Goal: Transaction & Acquisition: Purchase product/service

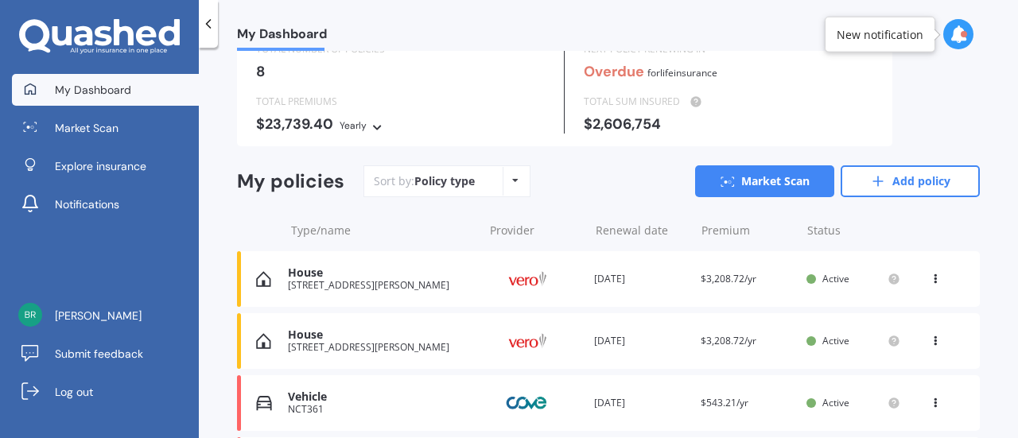
scroll to position [69, 0]
click at [511, 173] on div "Policy type Alphabetical Date added Renewing next" at bounding box center [515, 182] width 25 height 29
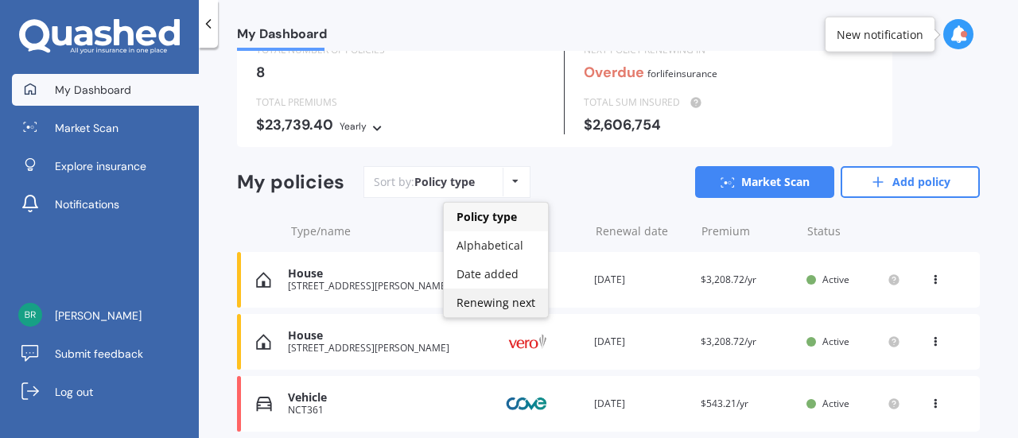
click at [487, 300] on span "Renewing next" at bounding box center [495, 302] width 79 height 15
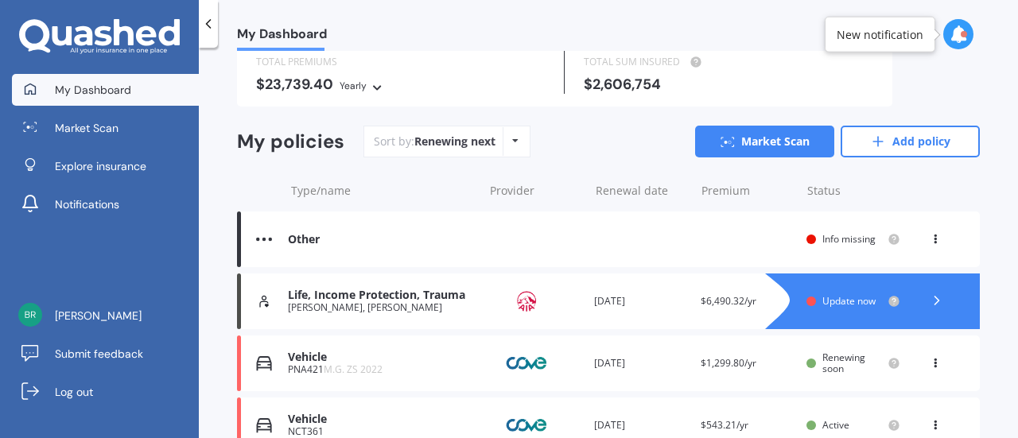
scroll to position [122, 0]
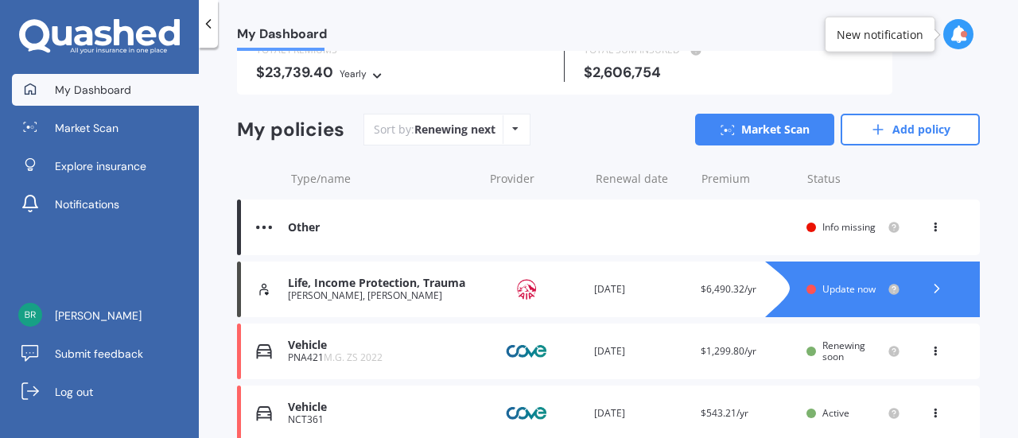
click at [930, 224] on icon at bounding box center [935, 224] width 11 height 10
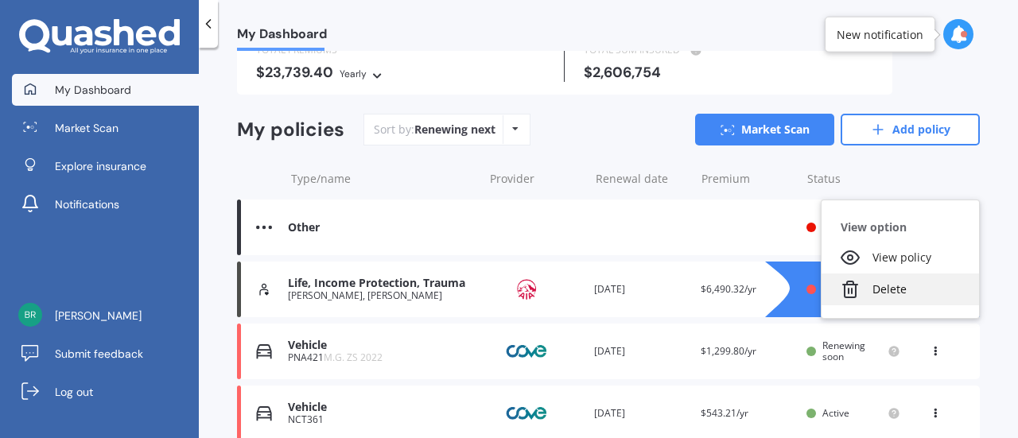
click at [875, 285] on div "Delete" at bounding box center [900, 290] width 157 height 32
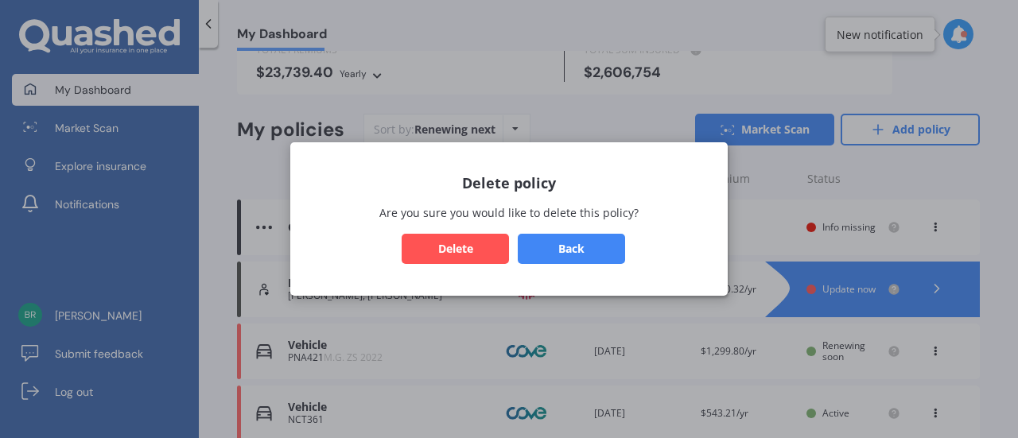
click at [474, 251] on button "Delete" at bounding box center [455, 249] width 107 height 30
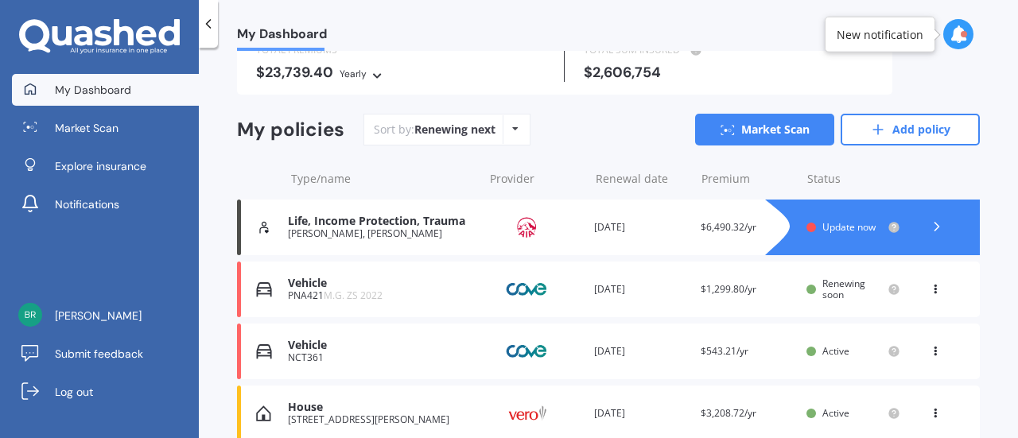
click at [499, 284] on img at bounding box center [527, 289] width 80 height 30
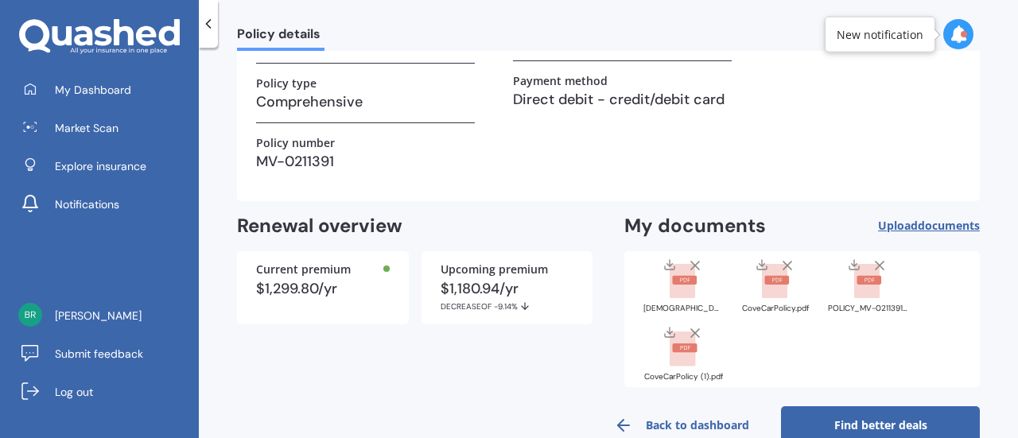
scroll to position [295, 0]
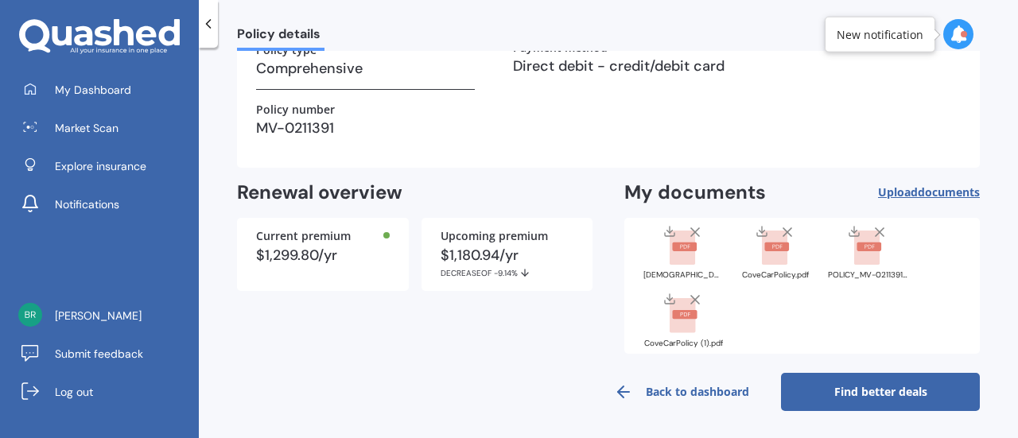
click at [903, 192] on span "Upload documents" at bounding box center [929, 192] width 102 height 13
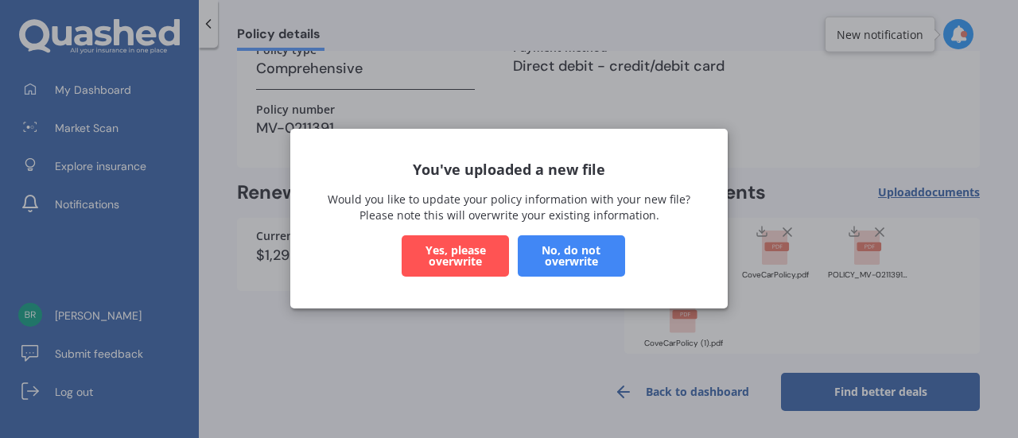
click at [452, 251] on button "Yes, please overwrite" at bounding box center [455, 256] width 107 height 41
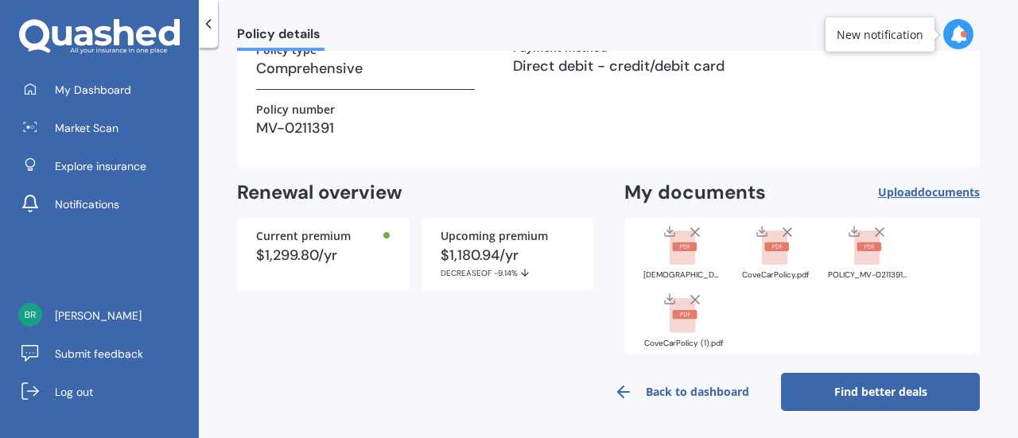
click at [831, 384] on link "Find better deals" at bounding box center [880, 392] width 199 height 38
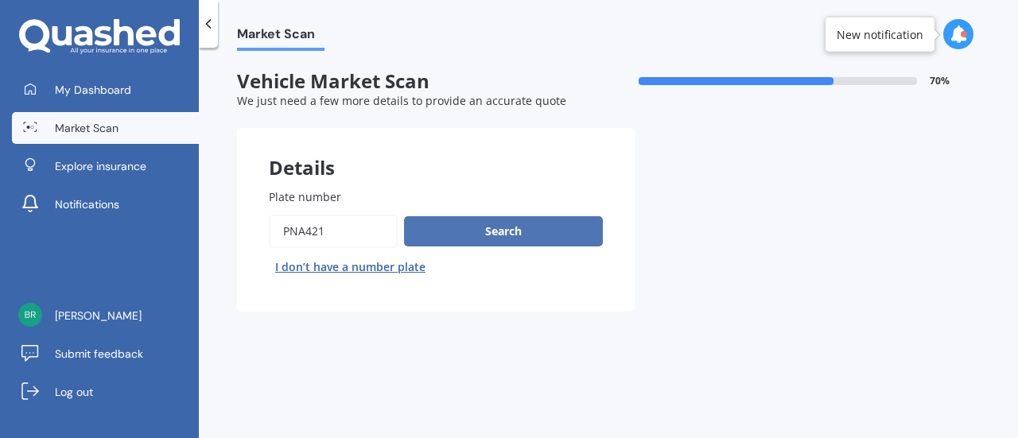
click at [538, 246] on button "Search" at bounding box center [503, 231] width 199 height 30
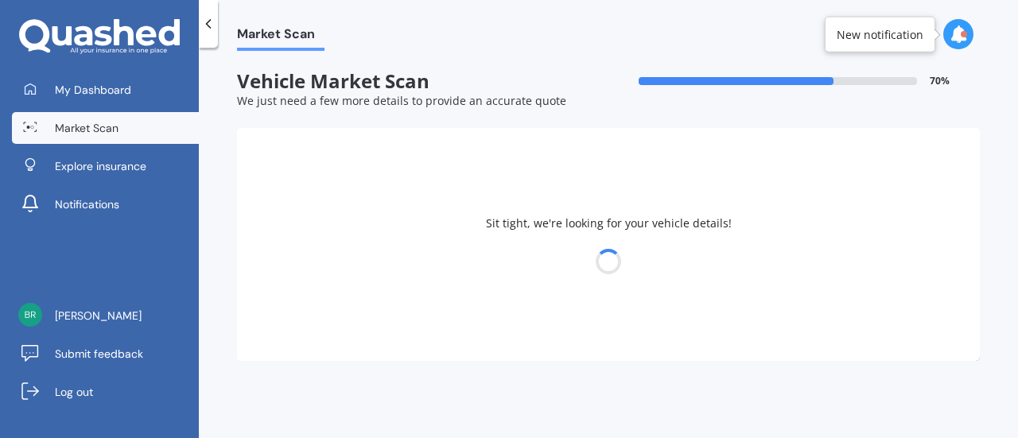
select select "22"
select select "12"
select select "1975"
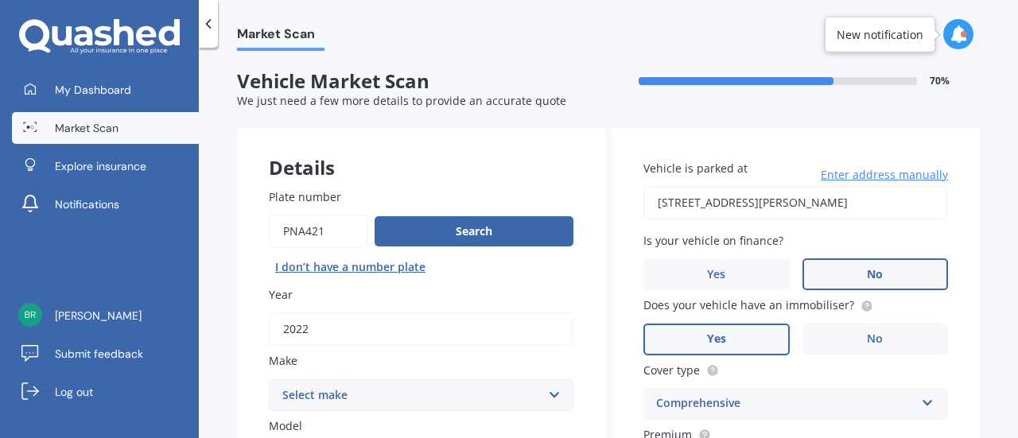
click at [837, 266] on label "No" at bounding box center [875, 274] width 146 height 32
click at [0, 0] on input "No" at bounding box center [0, 0] width 0 height 0
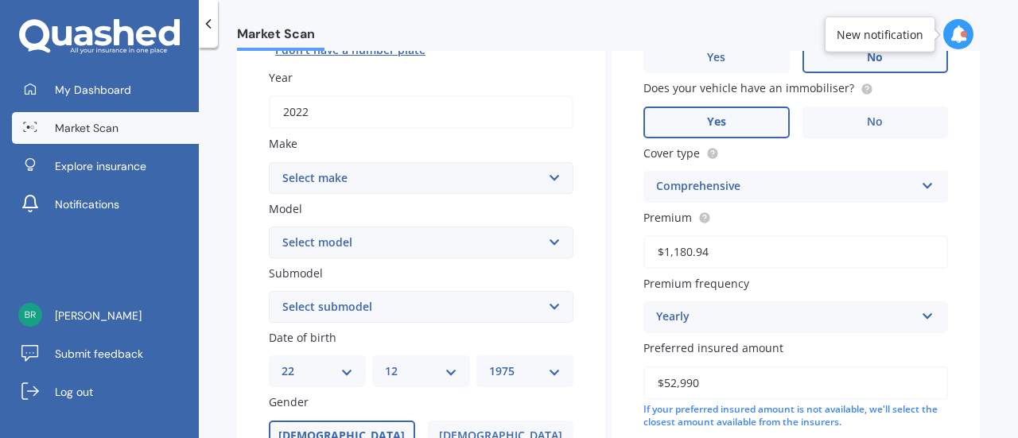
scroll to position [215, 0]
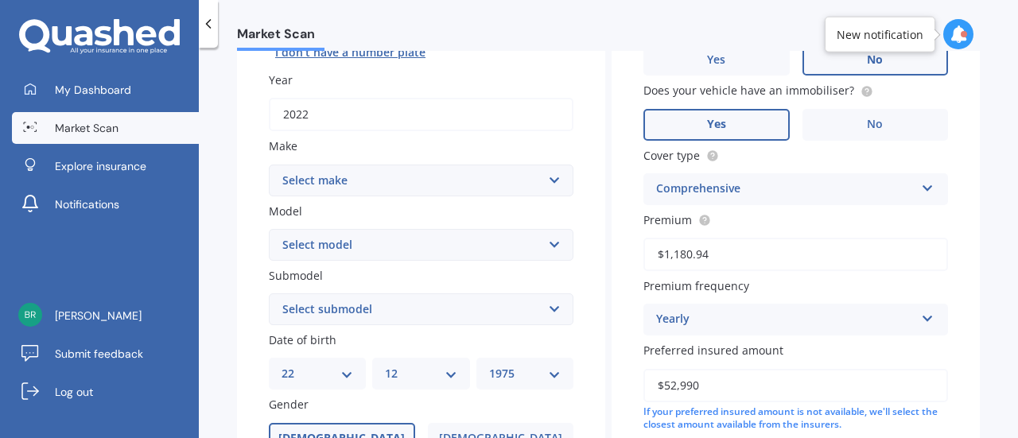
click at [441, 190] on select "Select make AC ALFA ROMEO ASTON [PERSON_NAME] AUDI AUSTIN BEDFORD Bentley BMW B…" at bounding box center [421, 181] width 305 height 32
select select "M.G"
click at [269, 165] on select "Select make AC ALFA ROMEO ASTON [PERSON_NAME] AUDI AUSTIN BEDFORD Bentley BMW B…" at bounding box center [421, 181] width 305 height 32
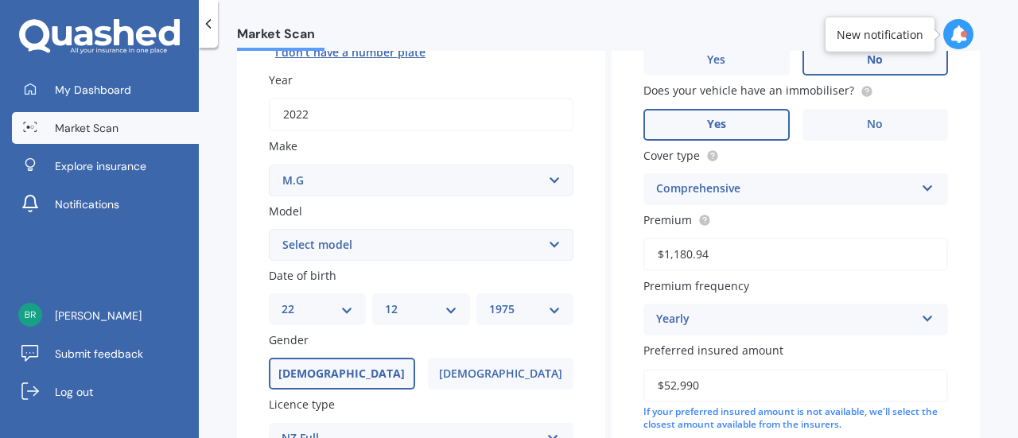
click at [421, 243] on select "Select model HS" at bounding box center [421, 245] width 305 height 32
click at [416, 260] on select "Select model HS" at bounding box center [421, 245] width 305 height 32
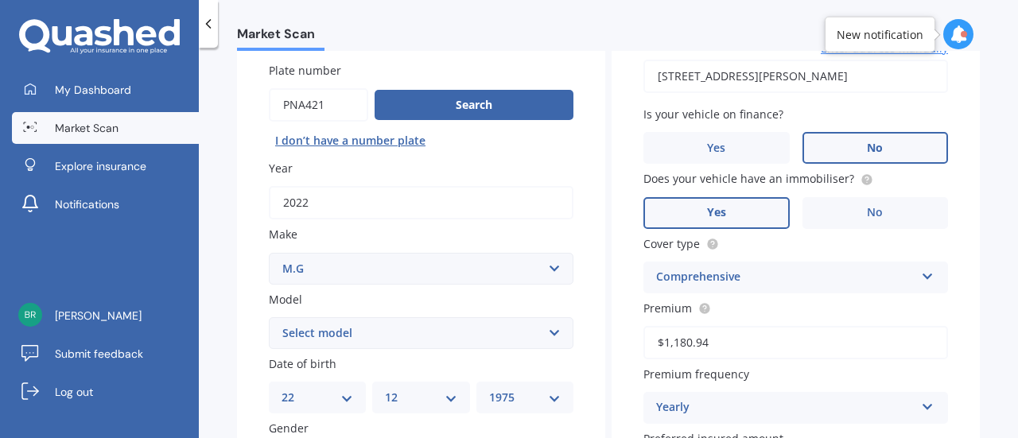
scroll to position [138, 0]
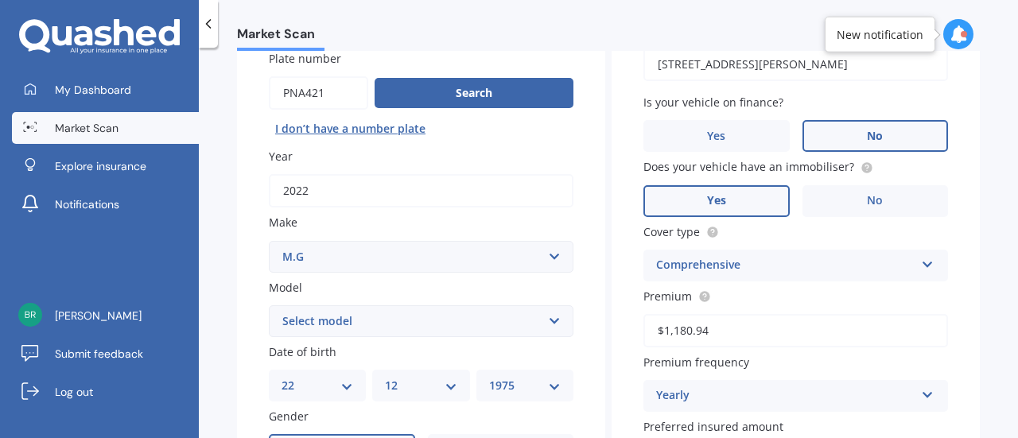
click at [463, 111] on div "Search I don’t have a number plate" at bounding box center [421, 108] width 305 height 65
click at [467, 103] on button "Search" at bounding box center [474, 93] width 199 height 30
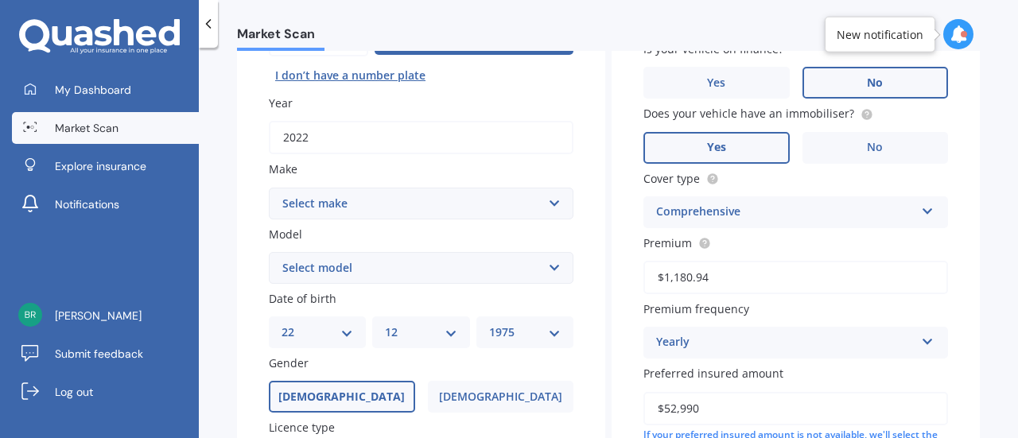
scroll to position [192, 0]
click at [401, 270] on select "Select model HS" at bounding box center [421, 267] width 305 height 32
click at [406, 222] on div "Plate number Search I don’t have a number plate Year [DATE] Make Select make AC…" at bounding box center [421, 301] width 368 height 674
click at [413, 201] on select "Select make AC ALFA ROMEO ASTON [PERSON_NAME] AUDI AUSTIN BEDFORD Bentley BMW B…" at bounding box center [421, 203] width 305 height 32
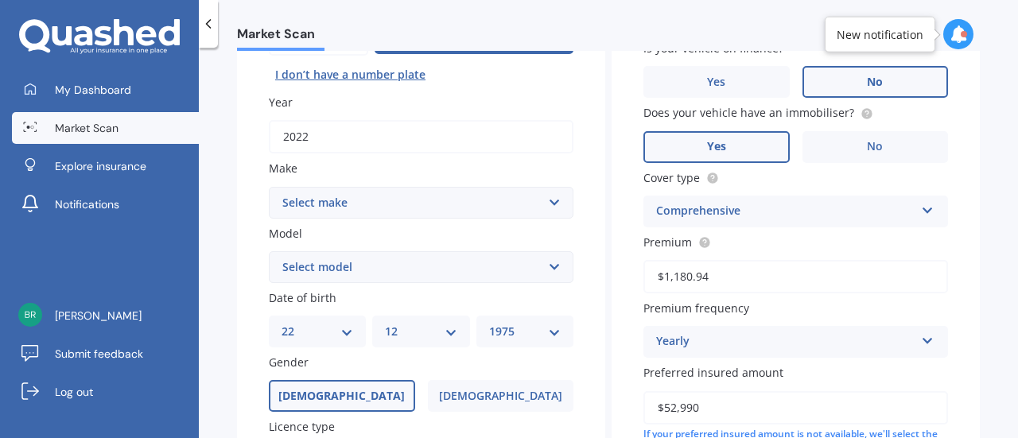
select select "M.G."
click at [269, 187] on select "Select make AC ALFA ROMEO ASTON [PERSON_NAME] AUDI AUSTIN BEDFORD Bentley BMW B…" at bounding box center [421, 203] width 305 height 32
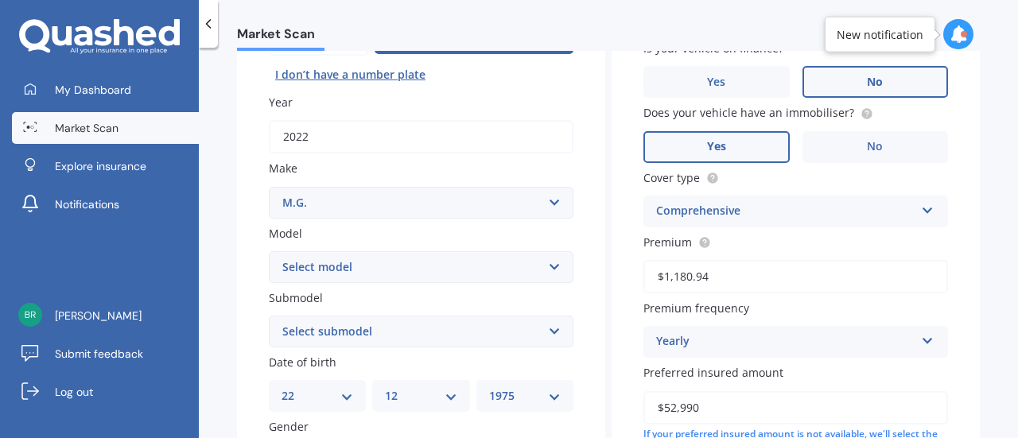
click at [337, 265] on select "Select model 3 6 GS HS Metro MG3 MG4 MGF Midget Montego TD 2000 TF 120 TF 135 T…" at bounding box center [421, 267] width 305 height 32
select select "ZS"
click at [269, 252] on select "Select model 3 6 GS HS Metro MG3 MG4 MGF Midget Montego TD 2000 TF 120 TF 135 T…" at bounding box center [421, 267] width 305 height 32
click at [339, 332] on select "Select submodel (All) Essence EV Excite 1.5 Excite 1.5/4AT Excite EV Long Range…" at bounding box center [421, 332] width 305 height 32
click at [269, 317] on select "Select submodel (All) Essence EV Excite 1.5 Excite 1.5/4AT Excite EV Long Range…" at bounding box center [421, 332] width 305 height 32
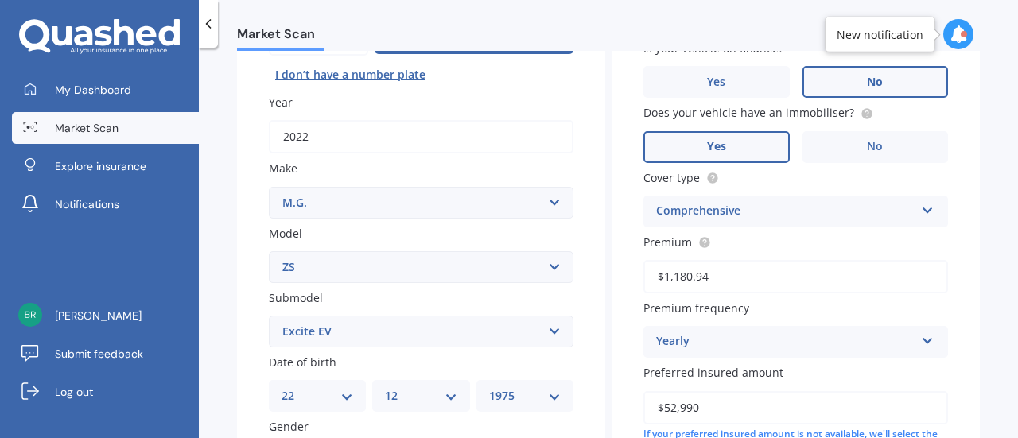
click at [394, 325] on select "Select submodel (All) Essence EV Excite 1.5 Excite 1.5/4AT Excite EV Long Range…" at bounding box center [421, 332] width 305 height 32
select select "ESSENCE EV"
click at [269, 317] on select "Select submodel (All) Essence EV Excite 1.5 Excite 1.5/4AT Excite EV Long Range…" at bounding box center [421, 332] width 305 height 32
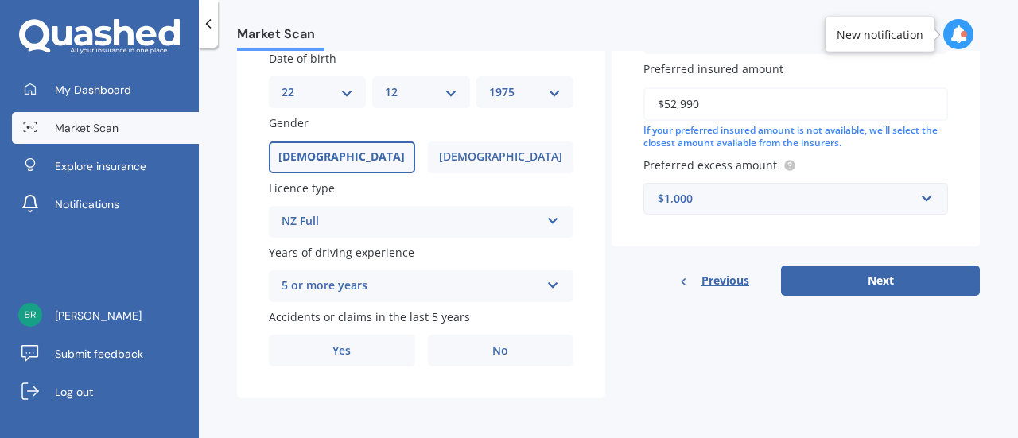
scroll to position [500, 0]
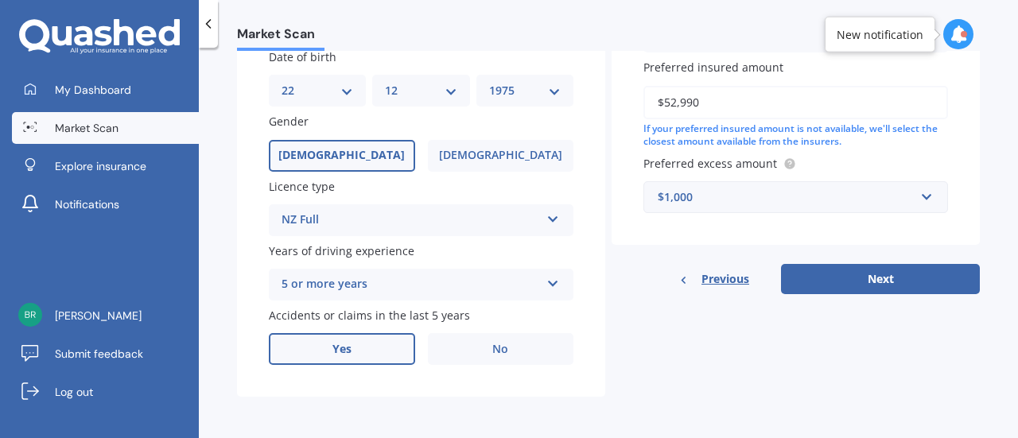
click at [360, 347] on label "Yes" at bounding box center [342, 349] width 146 height 32
click at [0, 0] on input "Yes" at bounding box center [0, 0] width 0 height 0
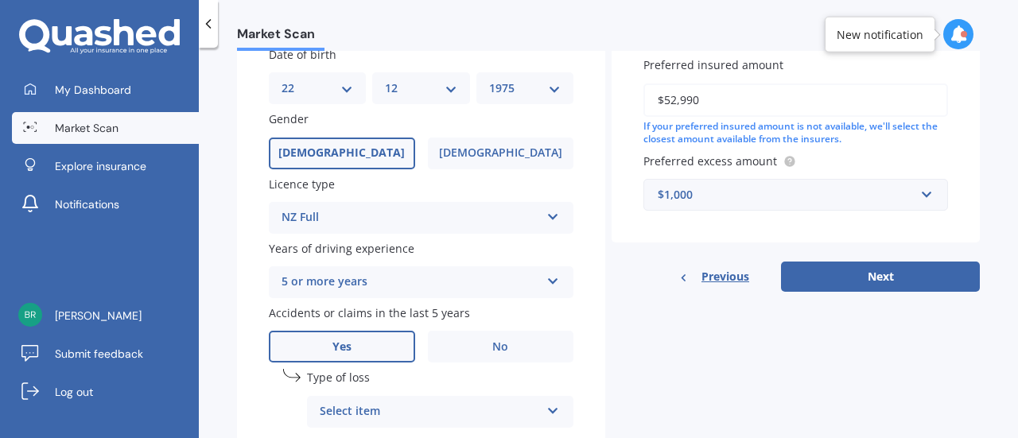
click at [360, 347] on label "Yes" at bounding box center [342, 347] width 146 height 32
click at [0, 0] on input "Yes" at bounding box center [0, 0] width 0 height 0
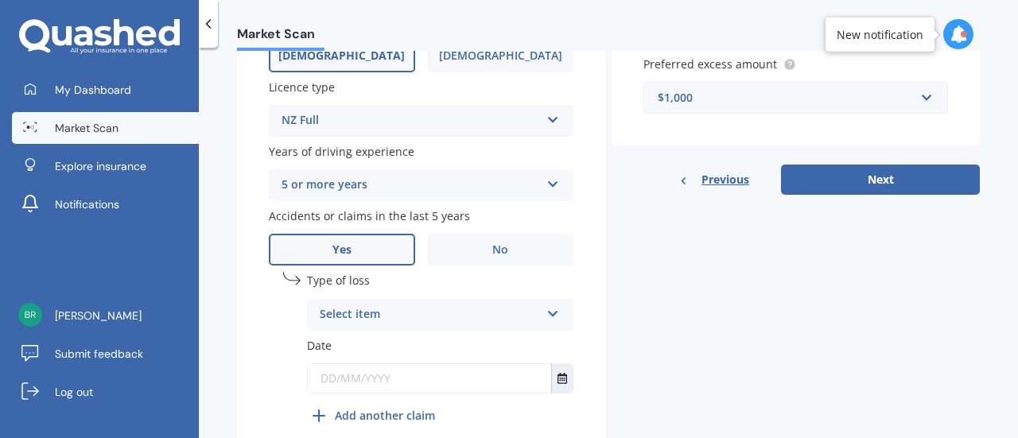
scroll to position [599, 0]
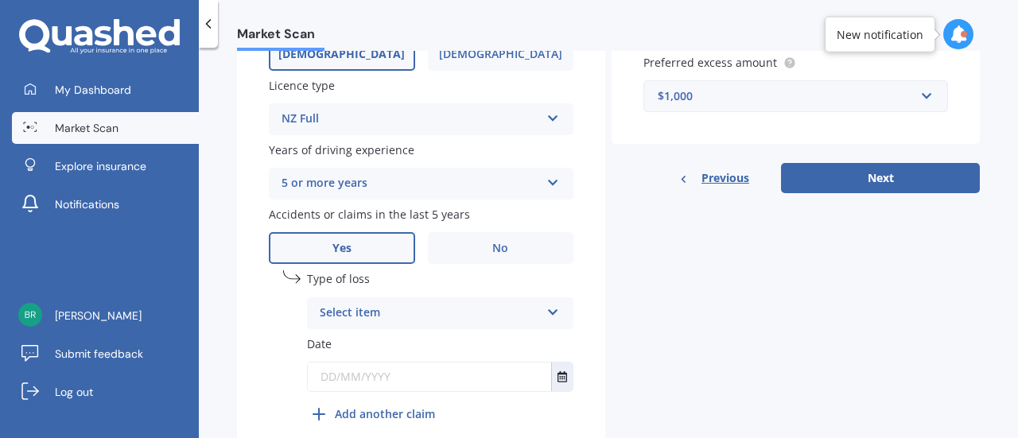
click at [387, 318] on div "Select item" at bounding box center [430, 313] width 220 height 19
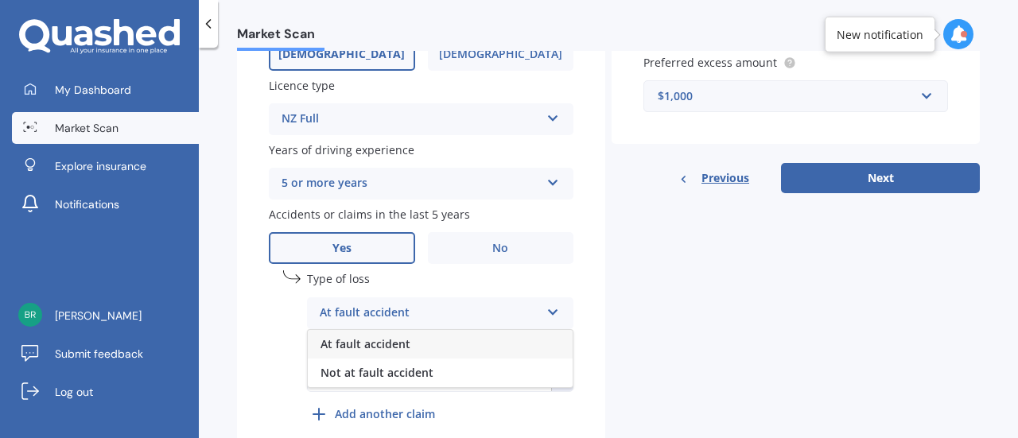
click at [380, 346] on span "At fault accident" at bounding box center [365, 343] width 90 height 15
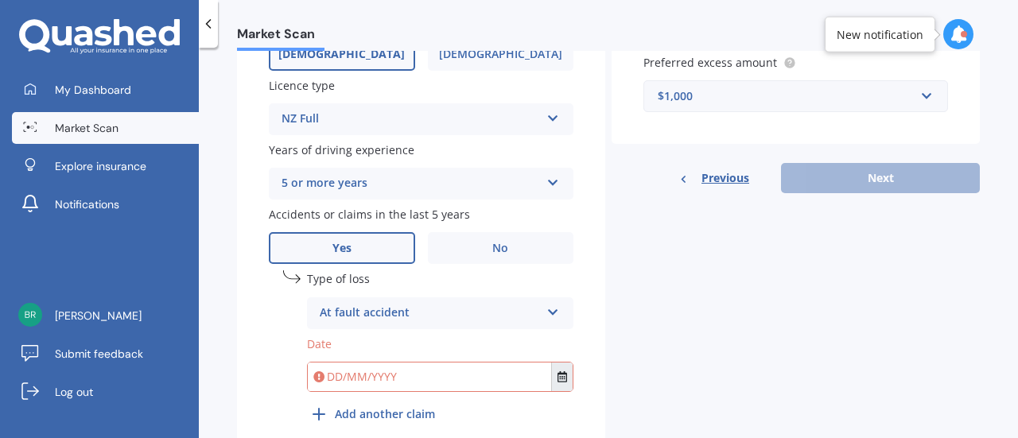
click at [557, 379] on icon "Select date" at bounding box center [562, 376] width 10 height 11
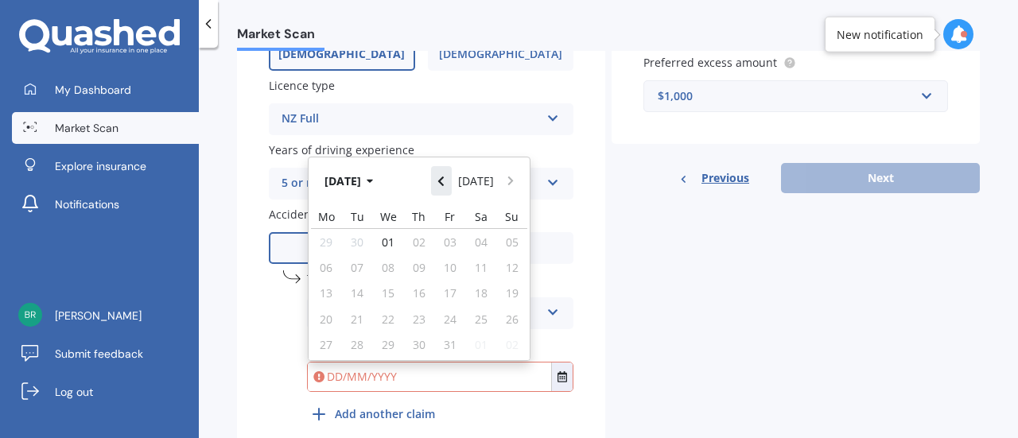
click at [449, 177] on button "Navigate back" at bounding box center [441, 180] width 21 height 29
click at [273, 266] on div "Plate number Search I don’t have a number plate Year [DATE] Make Select make AC…" at bounding box center [421, 13] width 368 height 911
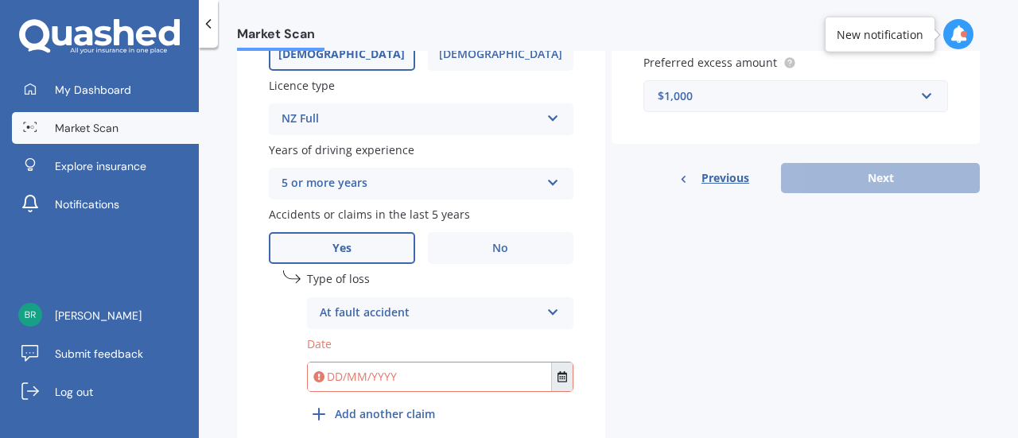
click at [561, 380] on icon "Select date" at bounding box center [562, 376] width 10 height 11
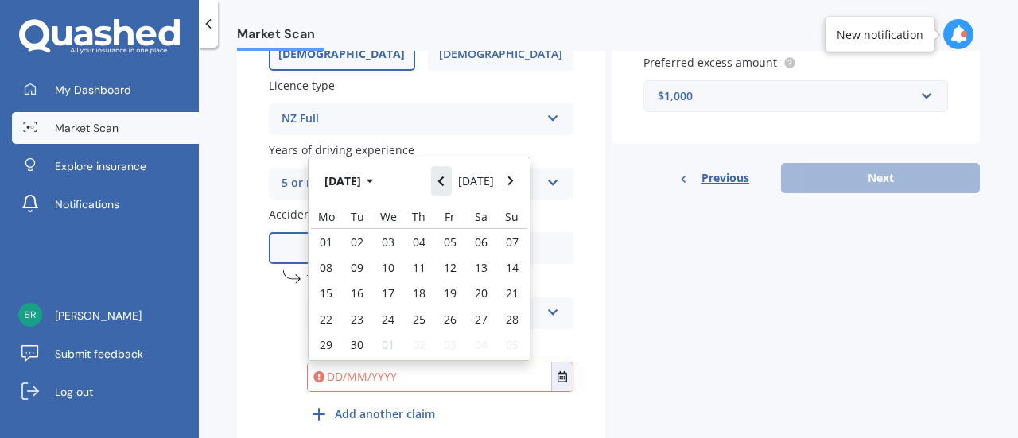
click at [444, 195] on button "Navigate back" at bounding box center [441, 180] width 21 height 29
click at [519, 173] on button "Navigate forward" at bounding box center [510, 180] width 21 height 29
click at [321, 247] on span "01" at bounding box center [326, 242] width 13 height 15
type input "[DATE]"
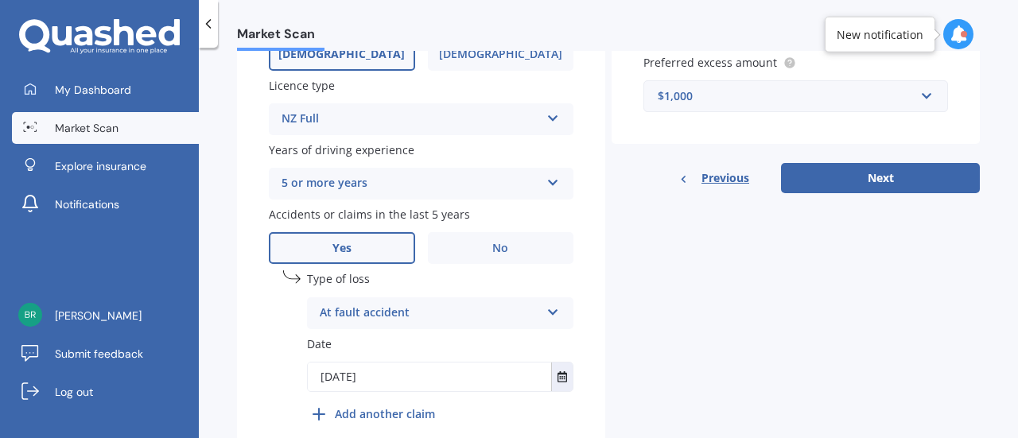
scroll to position [673, 0]
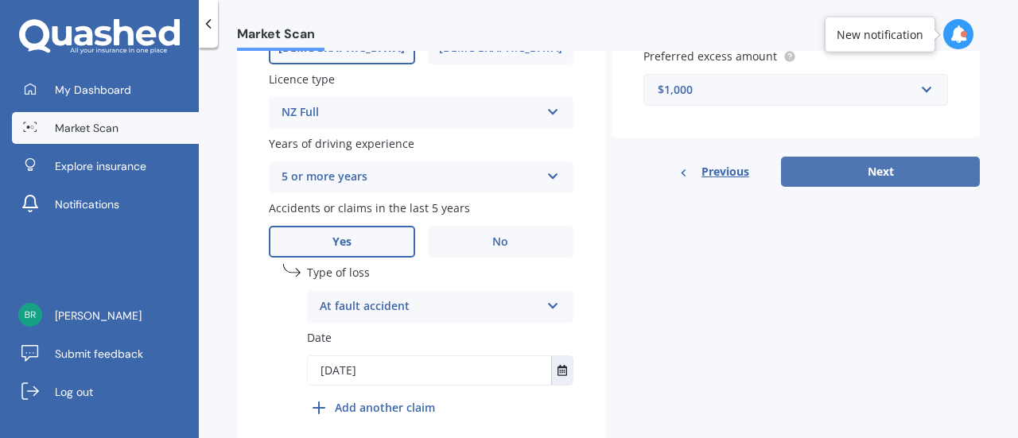
click at [846, 171] on button "Next" at bounding box center [880, 172] width 199 height 30
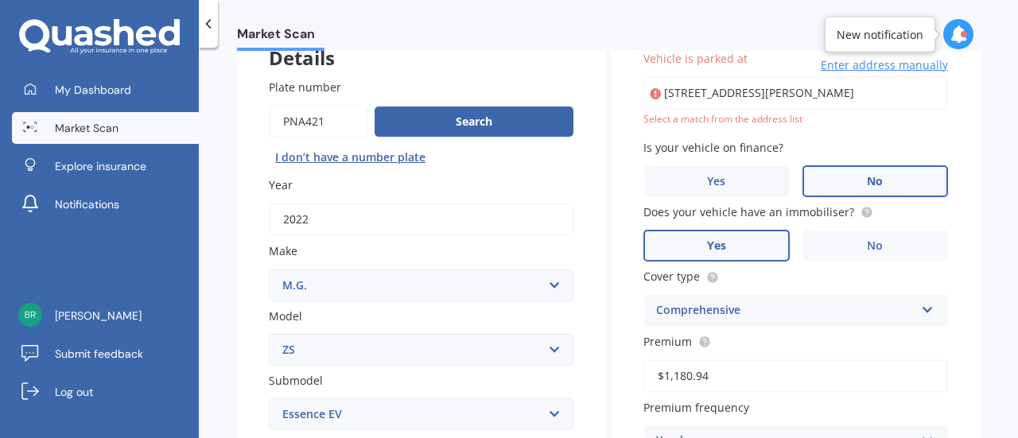
scroll to position [108, 0]
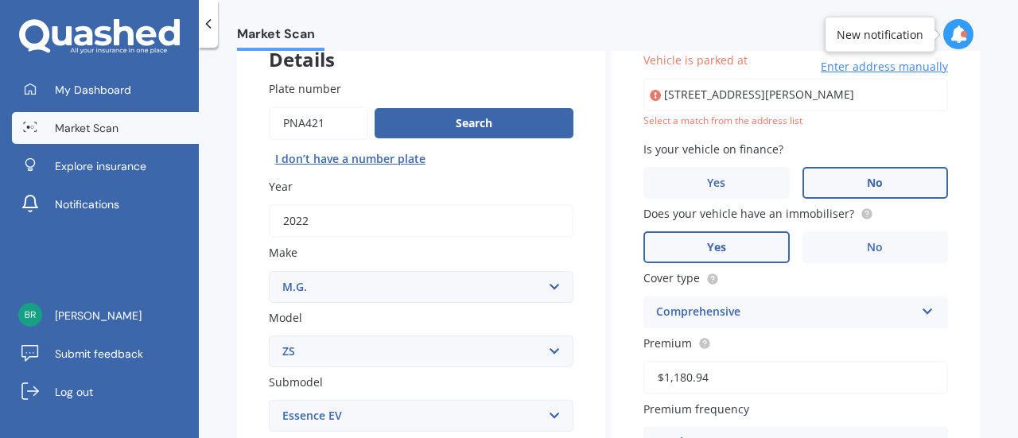
type input "[STREET_ADDRESS][PERSON_NAME]"
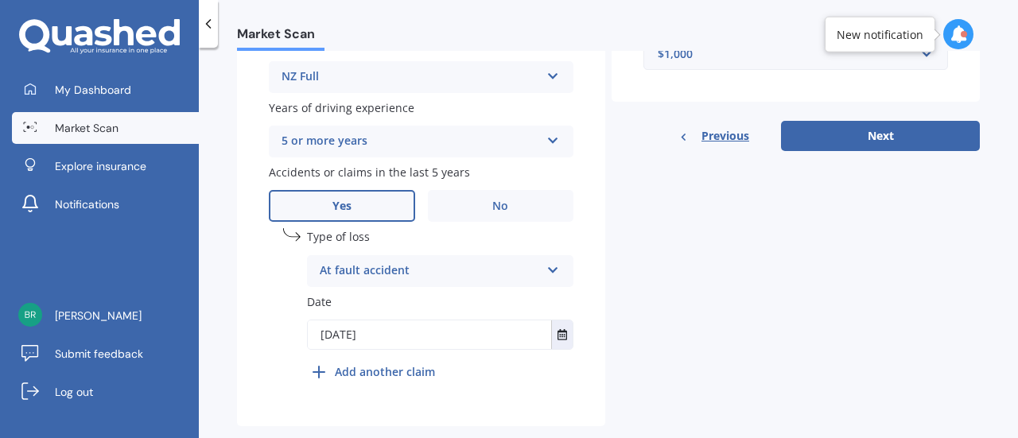
scroll to position [673, 0]
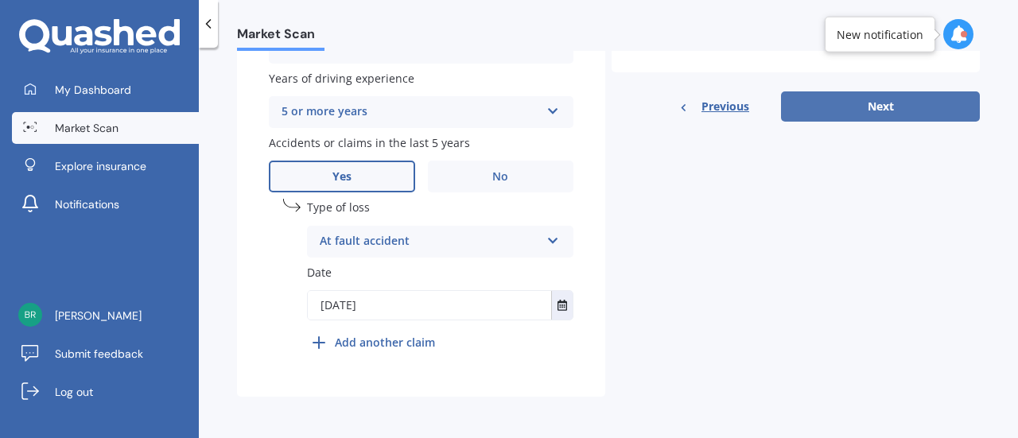
click at [833, 101] on button "Next" at bounding box center [880, 106] width 199 height 30
select select "22"
select select "12"
select select "1975"
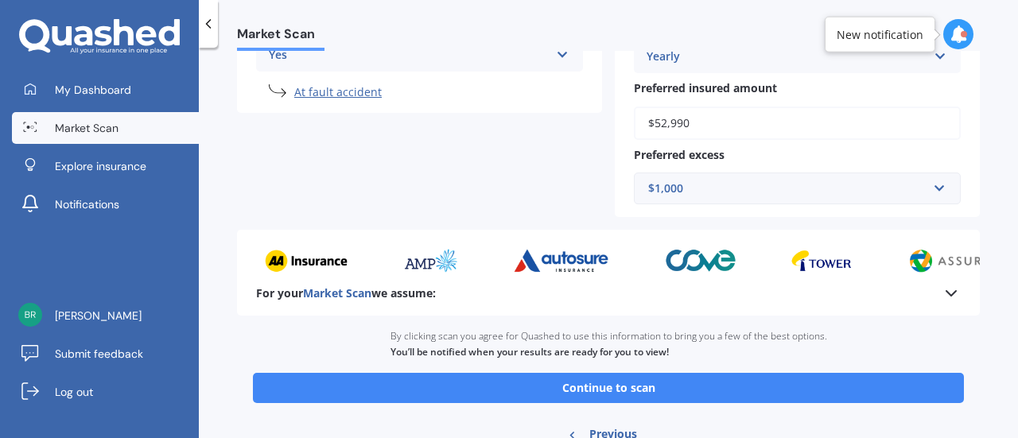
scroll to position [515, 0]
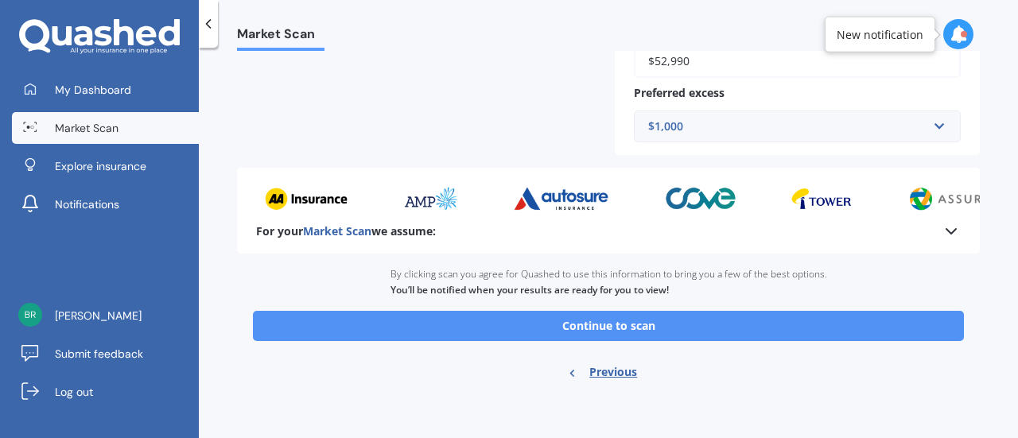
click at [760, 322] on button "Continue to scan" at bounding box center [608, 326] width 711 height 30
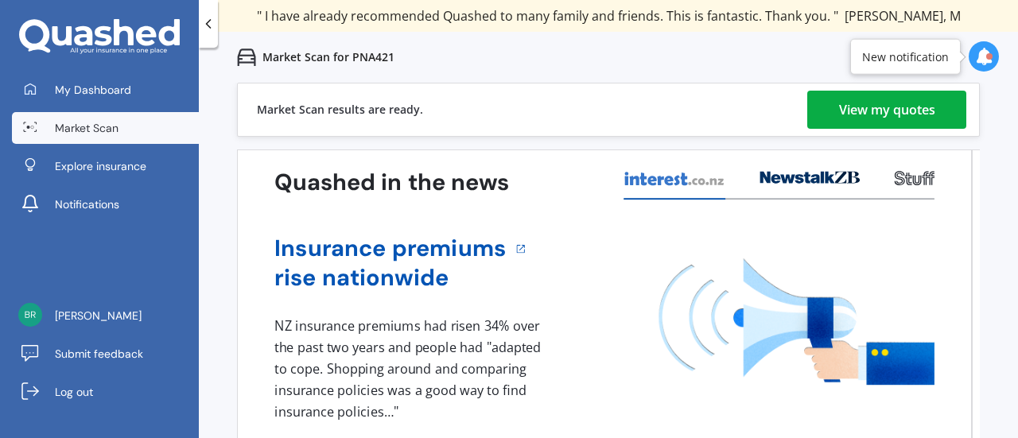
click at [907, 109] on div "View my quotes" at bounding box center [887, 110] width 96 height 38
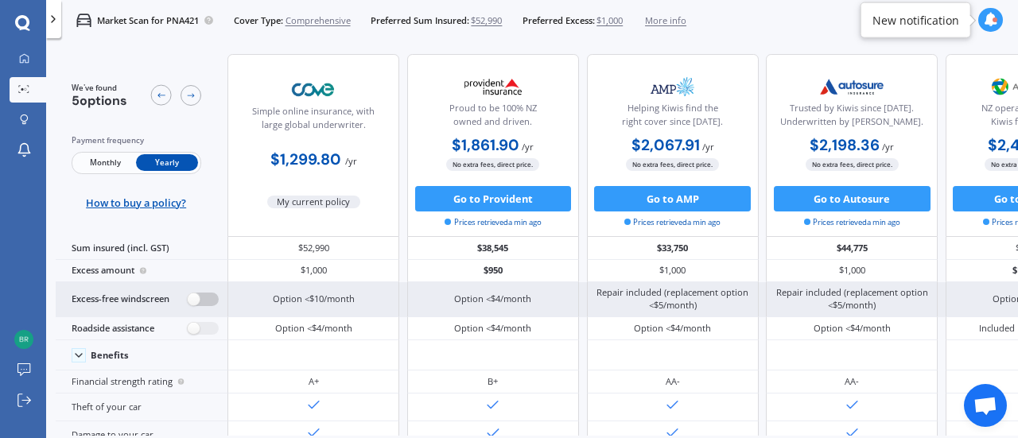
click at [205, 298] on label at bounding box center [203, 300] width 31 height 14
radio input "true"
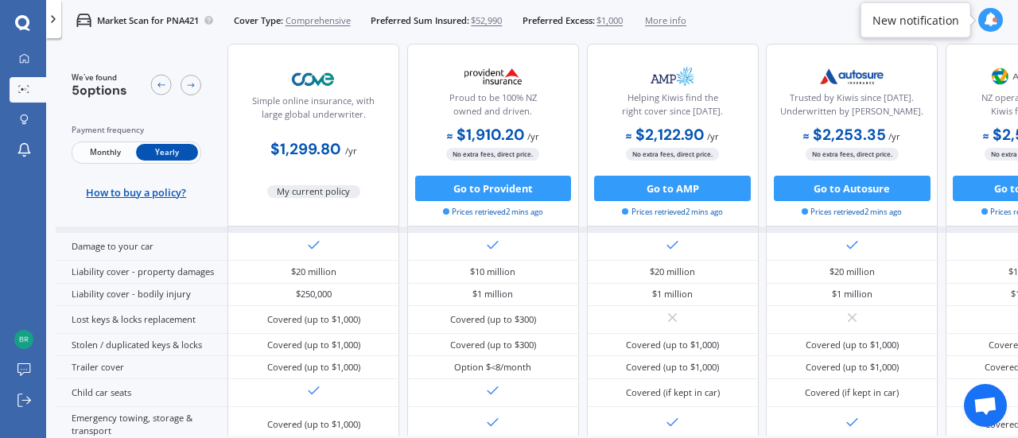
scroll to position [240, 0]
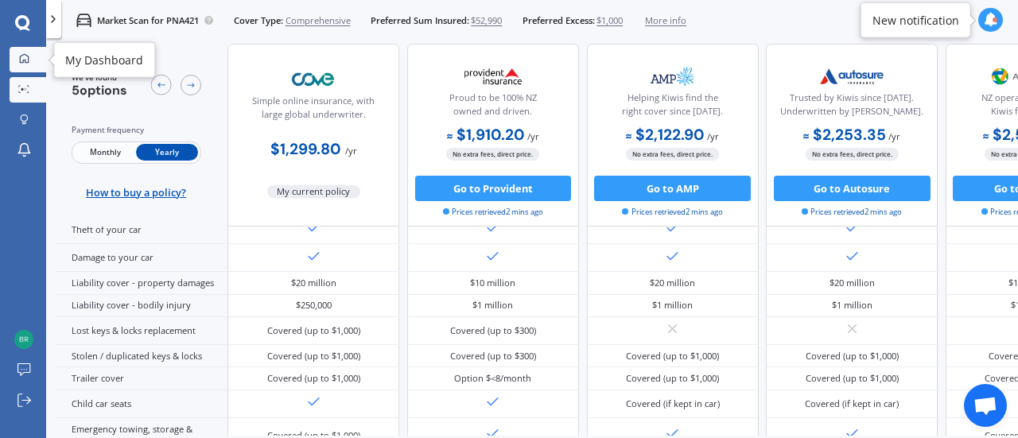
click at [27, 53] on icon at bounding box center [24, 58] width 10 height 10
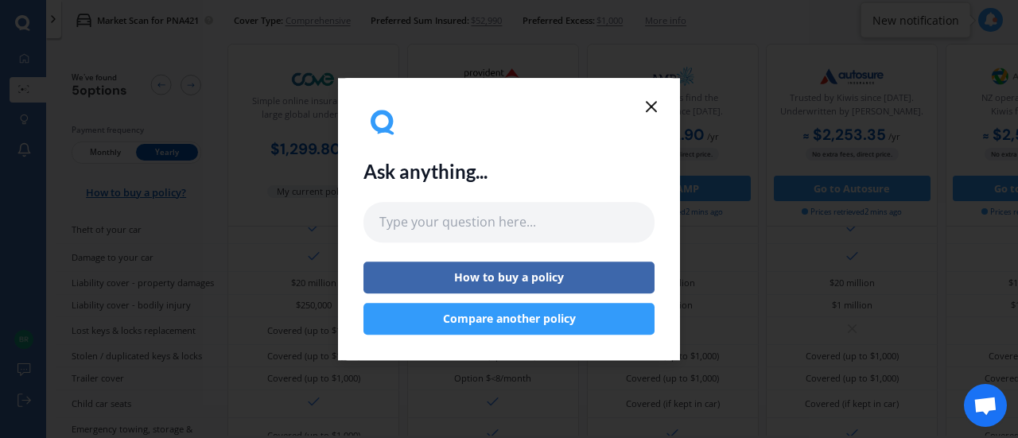
click at [647, 104] on icon at bounding box center [651, 106] width 19 height 19
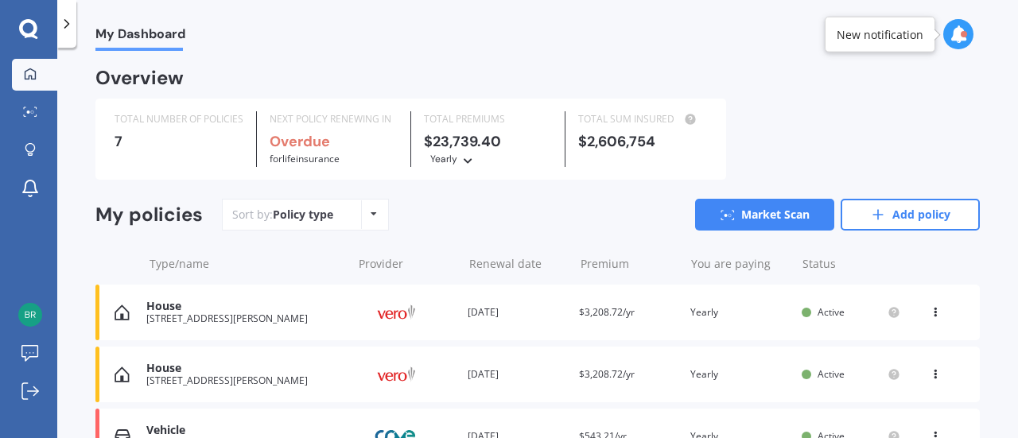
click at [65, 28] on polyline at bounding box center [67, 24] width 4 height 8
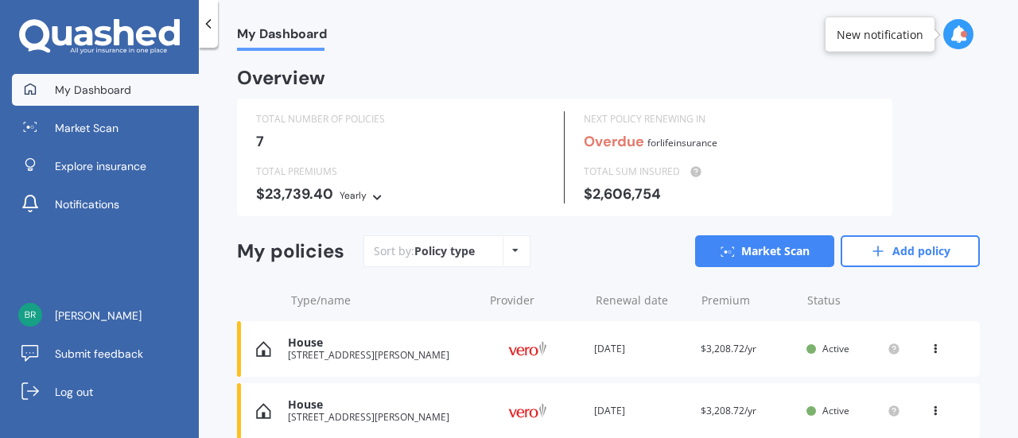
click at [466, 243] on div "Policy type" at bounding box center [444, 251] width 60 height 16
click at [503, 252] on div "Policy type Alphabetical Date added Renewing next" at bounding box center [515, 251] width 25 height 29
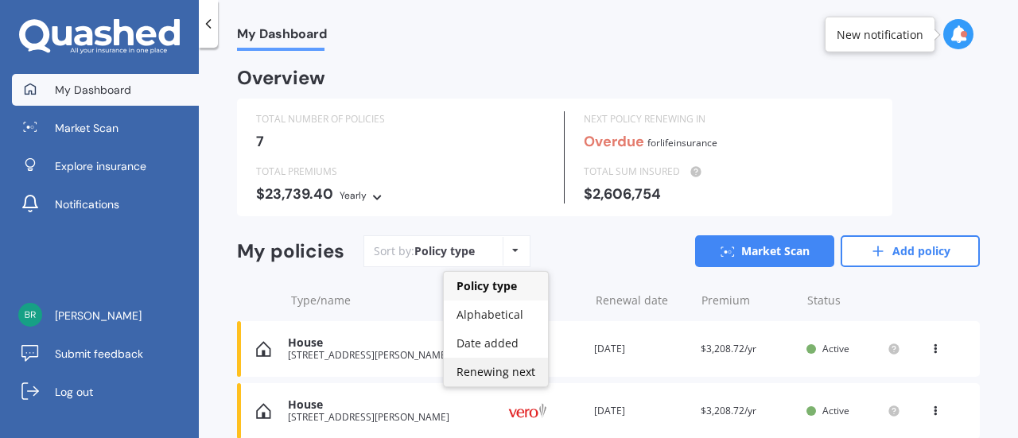
click at [484, 363] on div "Renewing next" at bounding box center [496, 372] width 104 height 29
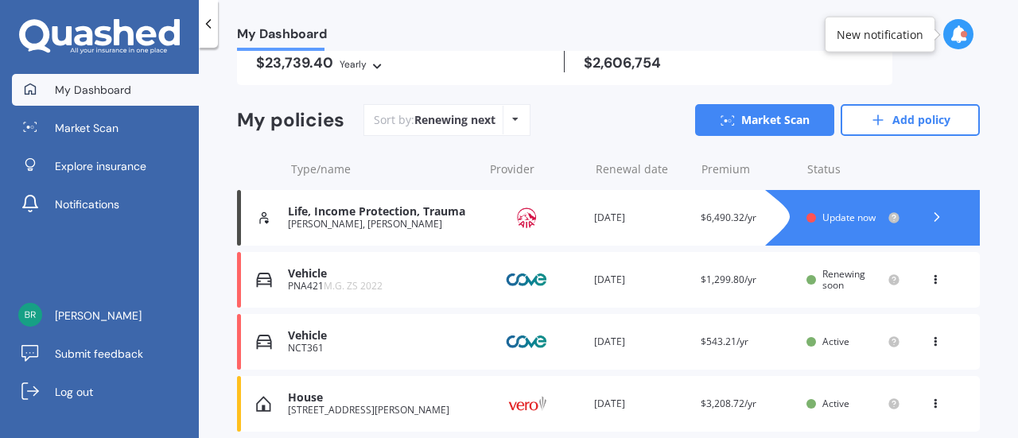
scroll to position [142, 0]
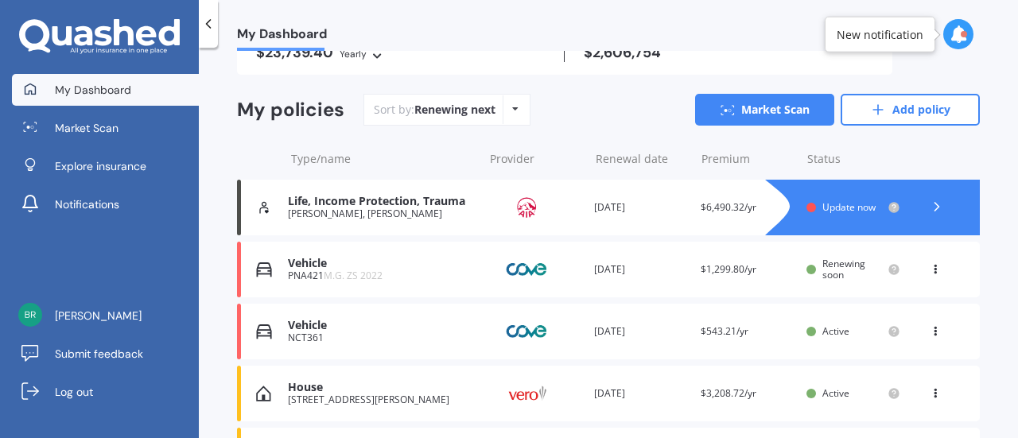
click at [431, 280] on div "PNA421 M.G. ZS 2022" at bounding box center [381, 275] width 187 height 11
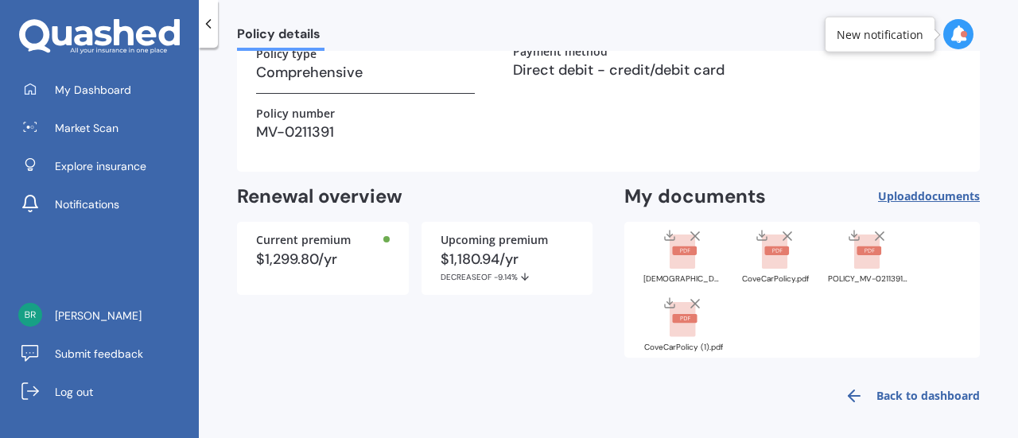
scroll to position [295, 0]
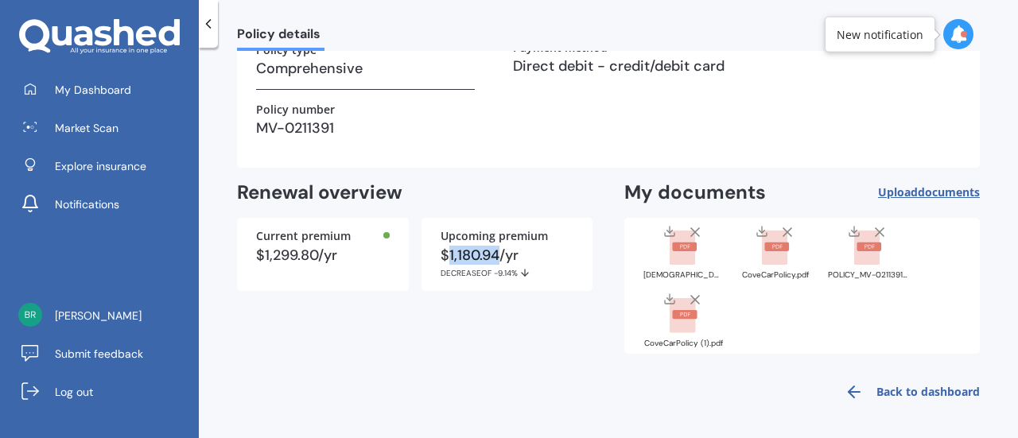
drag, startPoint x: 498, startPoint y: 255, endPoint x: 445, endPoint y: 257, distance: 53.3
click at [445, 257] on div "$1,180.94/yr DECREASE OF -9.14%" at bounding box center [508, 263] width 134 height 30
copy div "1,180.94"
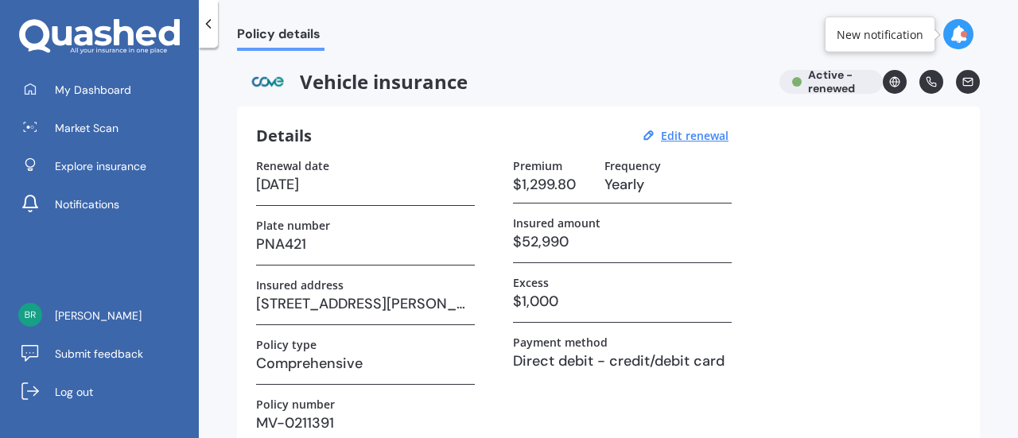
scroll to position [0, 0]
click at [208, 22] on icon at bounding box center [208, 24] width 16 height 16
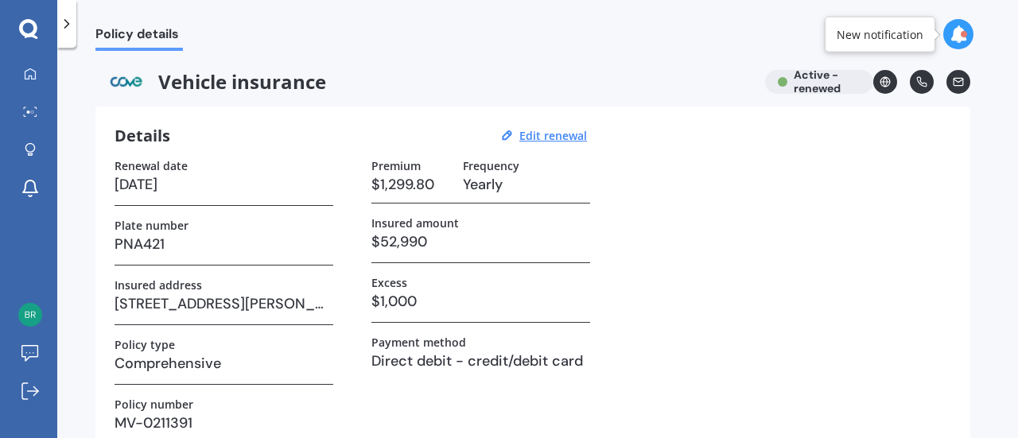
click at [73, 21] on icon at bounding box center [67, 24] width 16 height 16
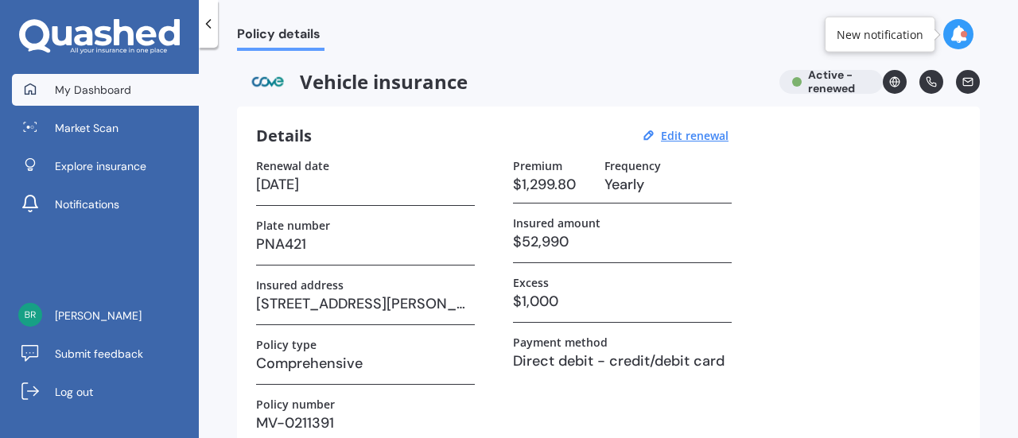
click at [85, 88] on span "My Dashboard" at bounding box center [93, 90] width 76 height 16
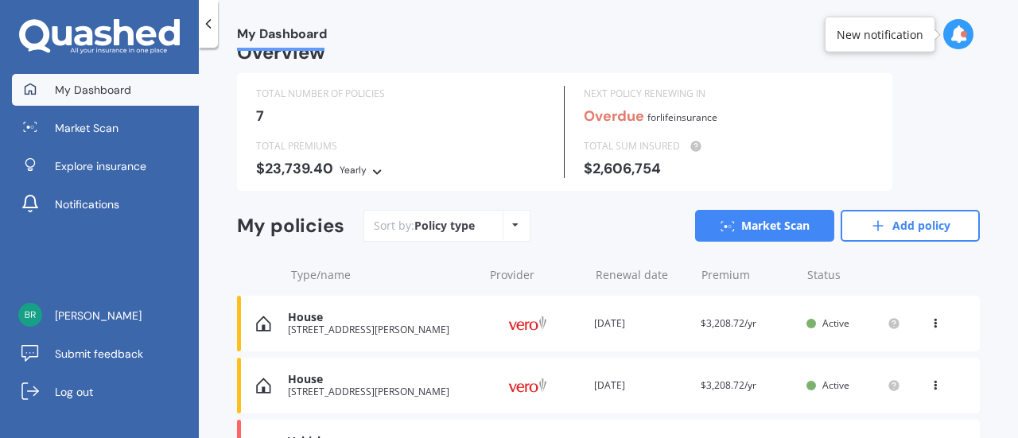
scroll to position [6, 0]
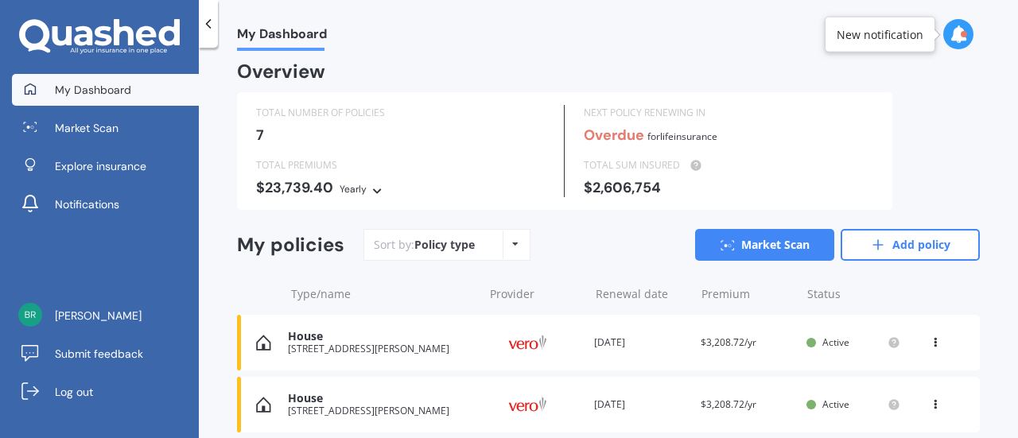
click at [479, 261] on div "My policies Sort by: Policy type Policy type Alphabetical Date added Renewing n…" at bounding box center [608, 251] width 743 height 45
click at [481, 251] on div "Sort by: Policy type Policy type Alphabetical Date added Renewing next" at bounding box center [446, 245] width 167 height 32
click at [506, 246] on div "Policy type Alphabetical Date added Renewing next" at bounding box center [515, 245] width 25 height 29
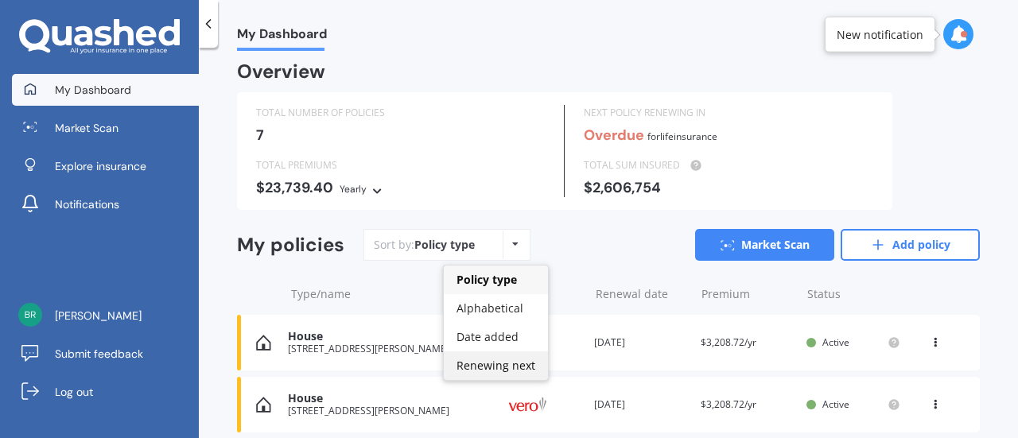
click at [482, 365] on span "Renewing next" at bounding box center [495, 365] width 79 height 15
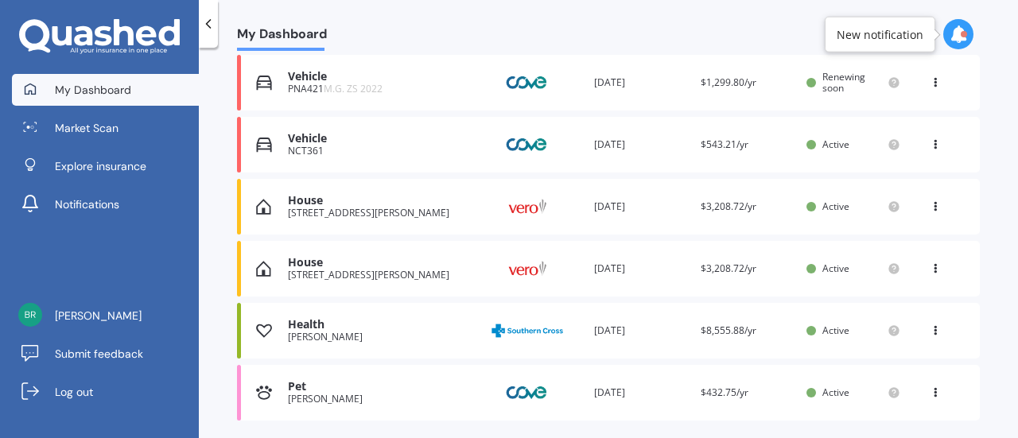
scroll to position [0, 0]
